Goal: Navigation & Orientation: Go to known website

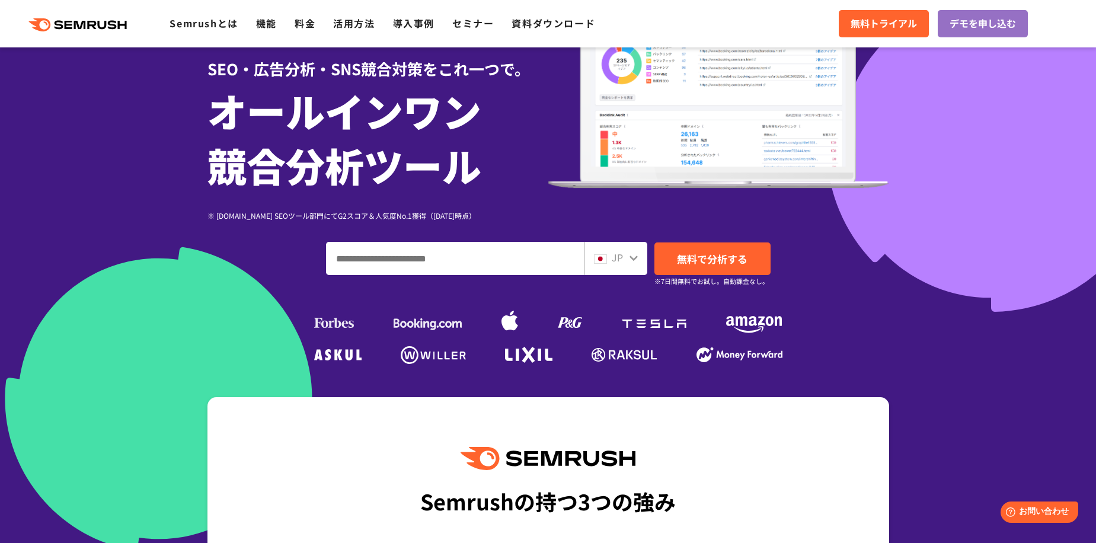
scroll to position [119, 0]
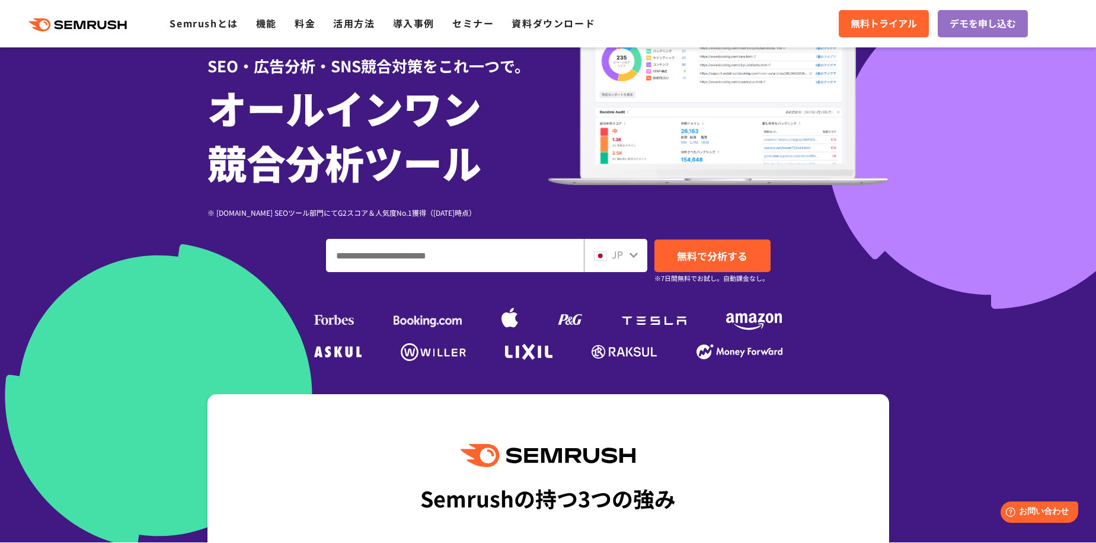
click at [627, 255] on div "JP" at bounding box center [613, 254] width 38 height 15
click at [632, 255] on icon at bounding box center [634, 255] width 8 height 5
click at [636, 260] on div at bounding box center [633, 253] width 9 height 15
click at [604, 255] on img at bounding box center [600, 255] width 13 height 9
click at [949, 310] on div at bounding box center [548, 211] width 1096 height 661
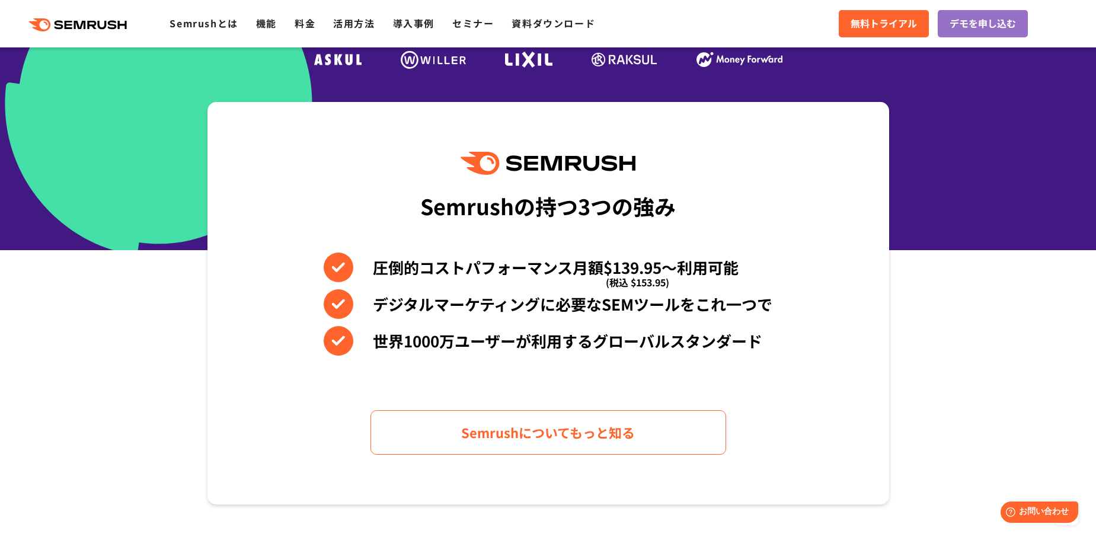
scroll to position [0, 0]
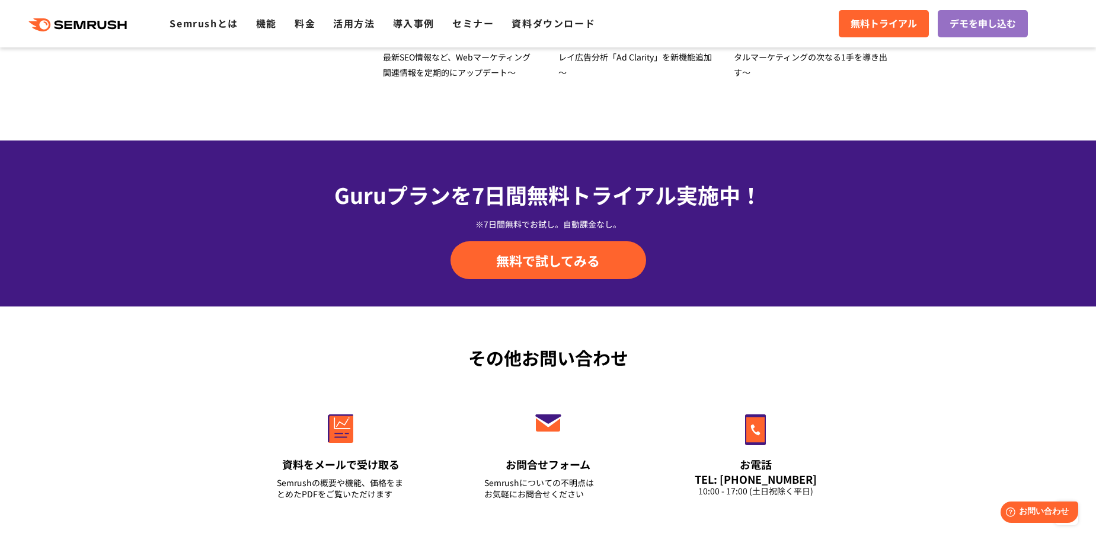
scroll to position [4147, 0]
